Goal: Task Accomplishment & Management: Use online tool/utility

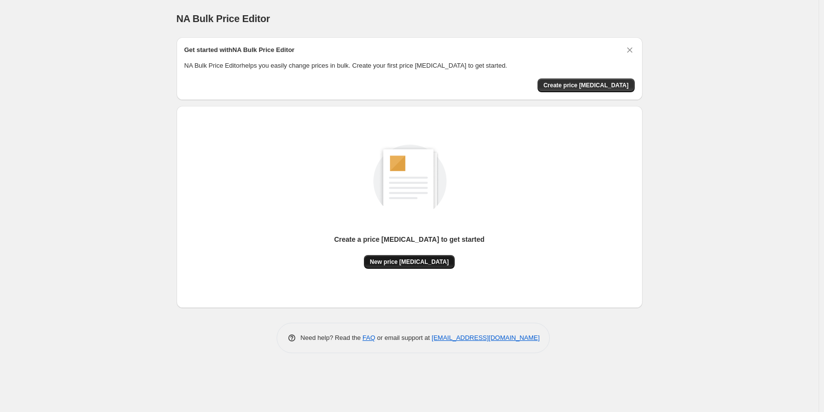
click at [400, 264] on span "New price [MEDICAL_DATA]" at bounding box center [409, 262] width 79 height 8
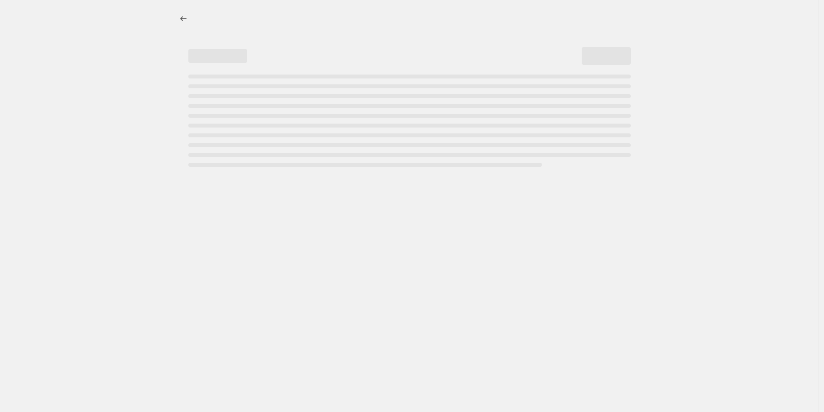
select select "percentage"
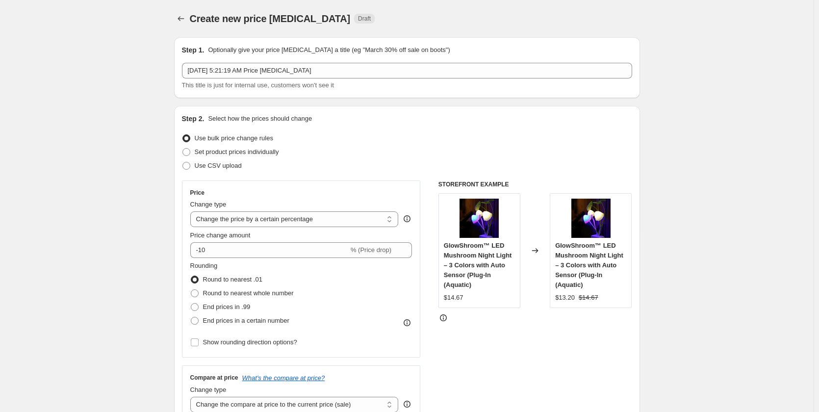
scroll to position [49, 0]
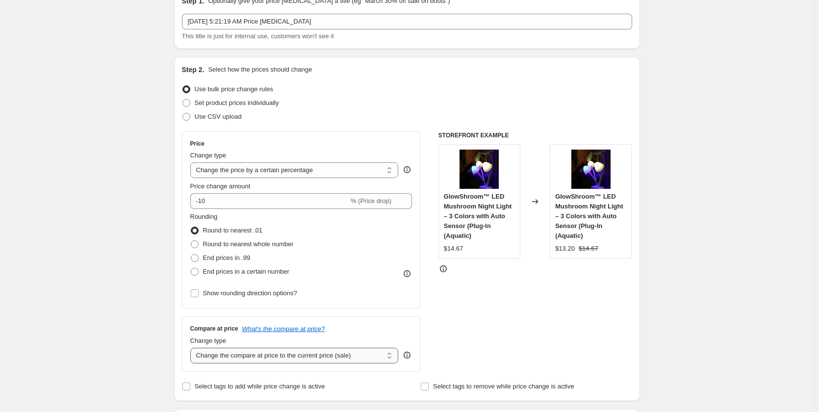
click at [266, 357] on select "Change the compare at price to the current price (sale) Change the compare at p…" at bounding box center [294, 356] width 208 height 16
select select "percentage"
click at [192, 348] on select "Change the compare at price to the current price (sale) Change the compare at p…" at bounding box center [294, 356] width 208 height 16
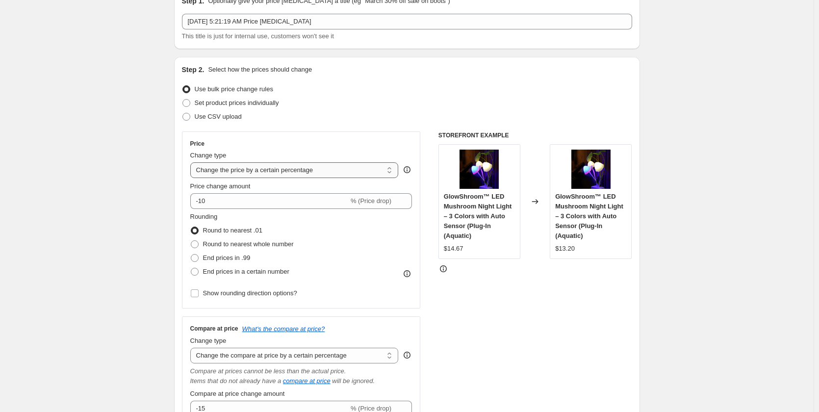
click at [266, 170] on select "Change the price to a certain amount Change the price by a certain amount Chang…" at bounding box center [294, 170] width 208 height 16
select select "no_change"
click at [192, 162] on select "Change the price to a certain amount Change the price by a certain amount Chang…" at bounding box center [294, 170] width 208 height 16
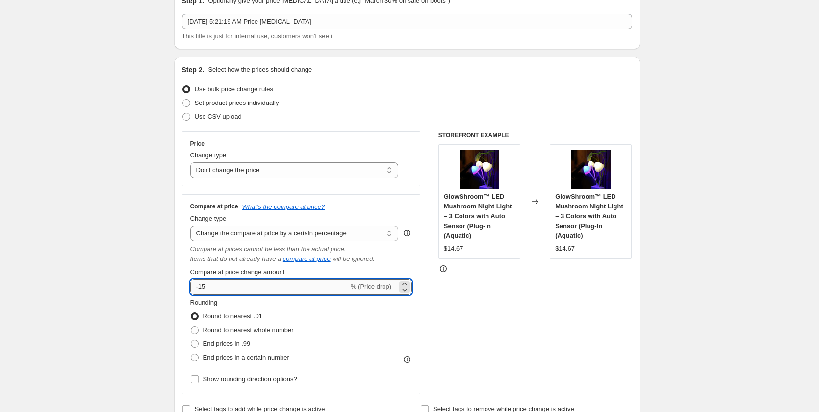
click at [237, 286] on input "-15" at bounding box center [269, 287] width 158 height 16
type input "-1"
type input "200"
click at [567, 319] on div "STOREFRONT EXAMPLE GlowShroom™ LED Mushroom Night Light – 3 Colors with Auto Se…" at bounding box center [536, 262] width 194 height 263
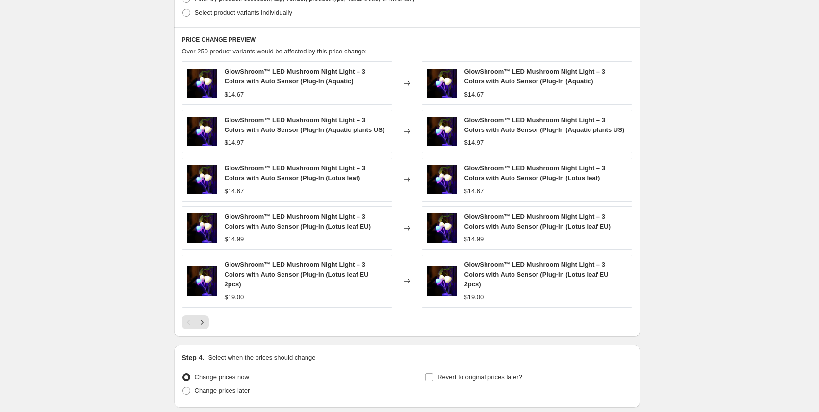
scroll to position [607, 0]
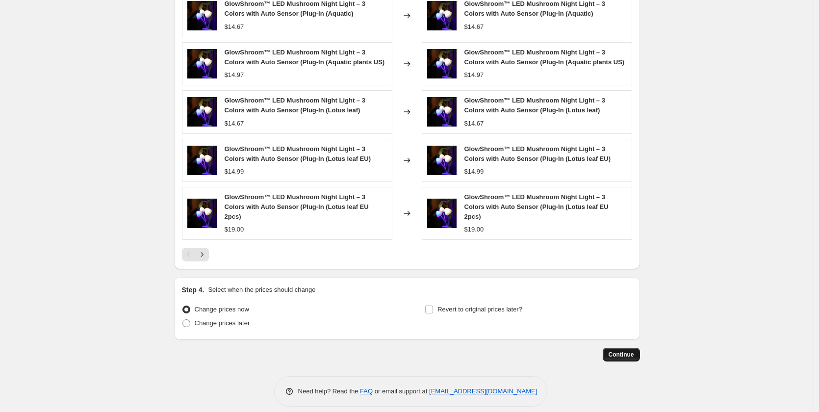
click at [618, 351] on span "Continue" at bounding box center [622, 355] width 26 height 8
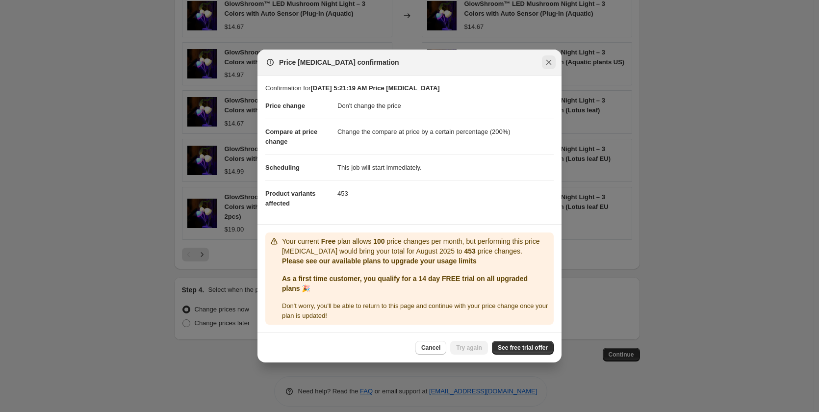
click at [552, 61] on icon "Close" at bounding box center [549, 62] width 10 height 10
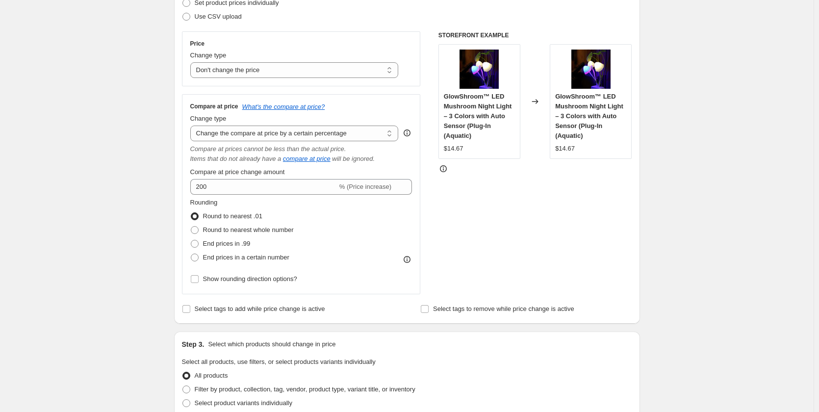
scroll to position [68, 0]
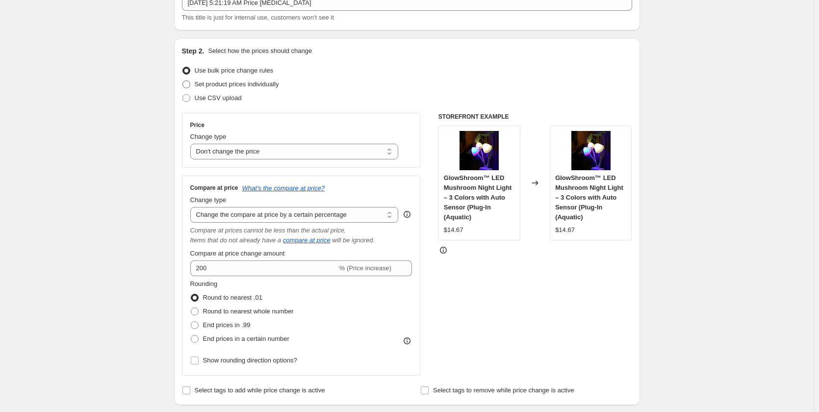
click at [209, 79] on label "Set product prices individually" at bounding box center [230, 85] width 97 height 14
click at [183, 80] on input "Set product prices individually" at bounding box center [182, 80] width 0 height 0
radio input "true"
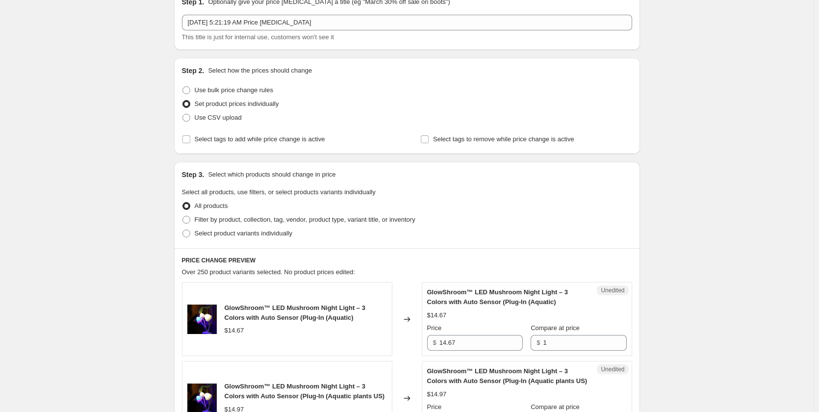
scroll to position [0, 0]
